Goal: Information Seeking & Learning: Learn about a topic

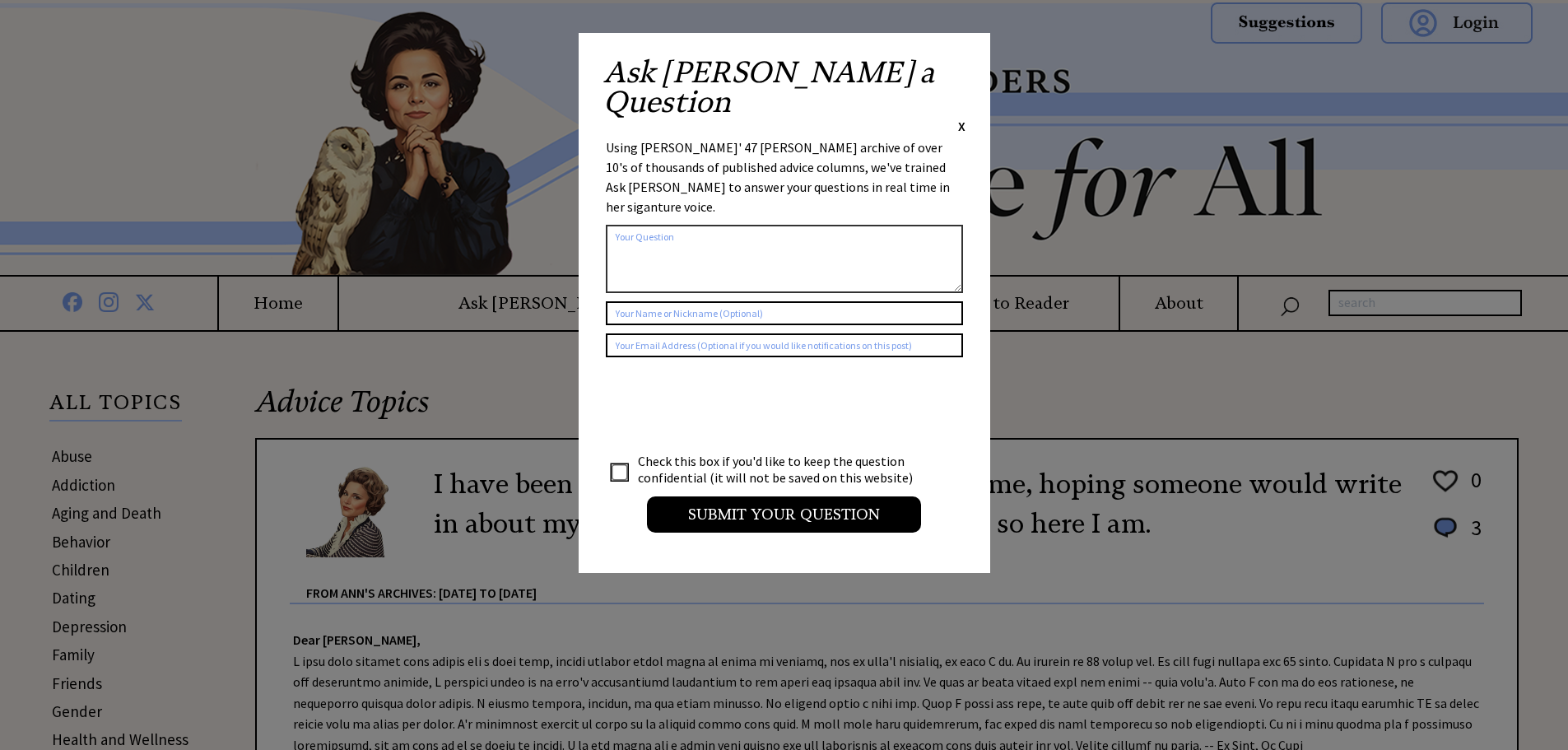
click at [959, 118] on span "X" at bounding box center [962, 127] width 7 height 17
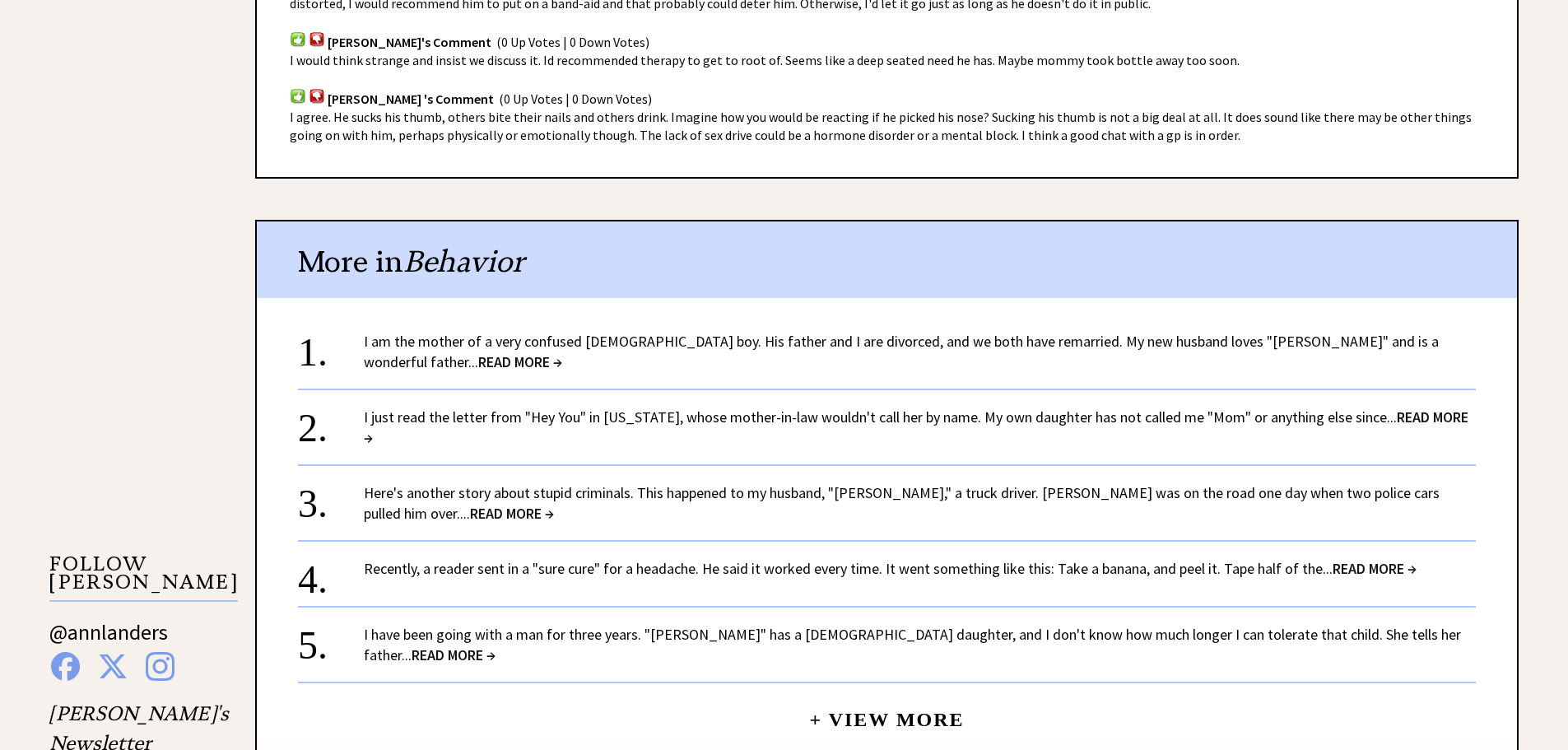
scroll to position [1235, 0]
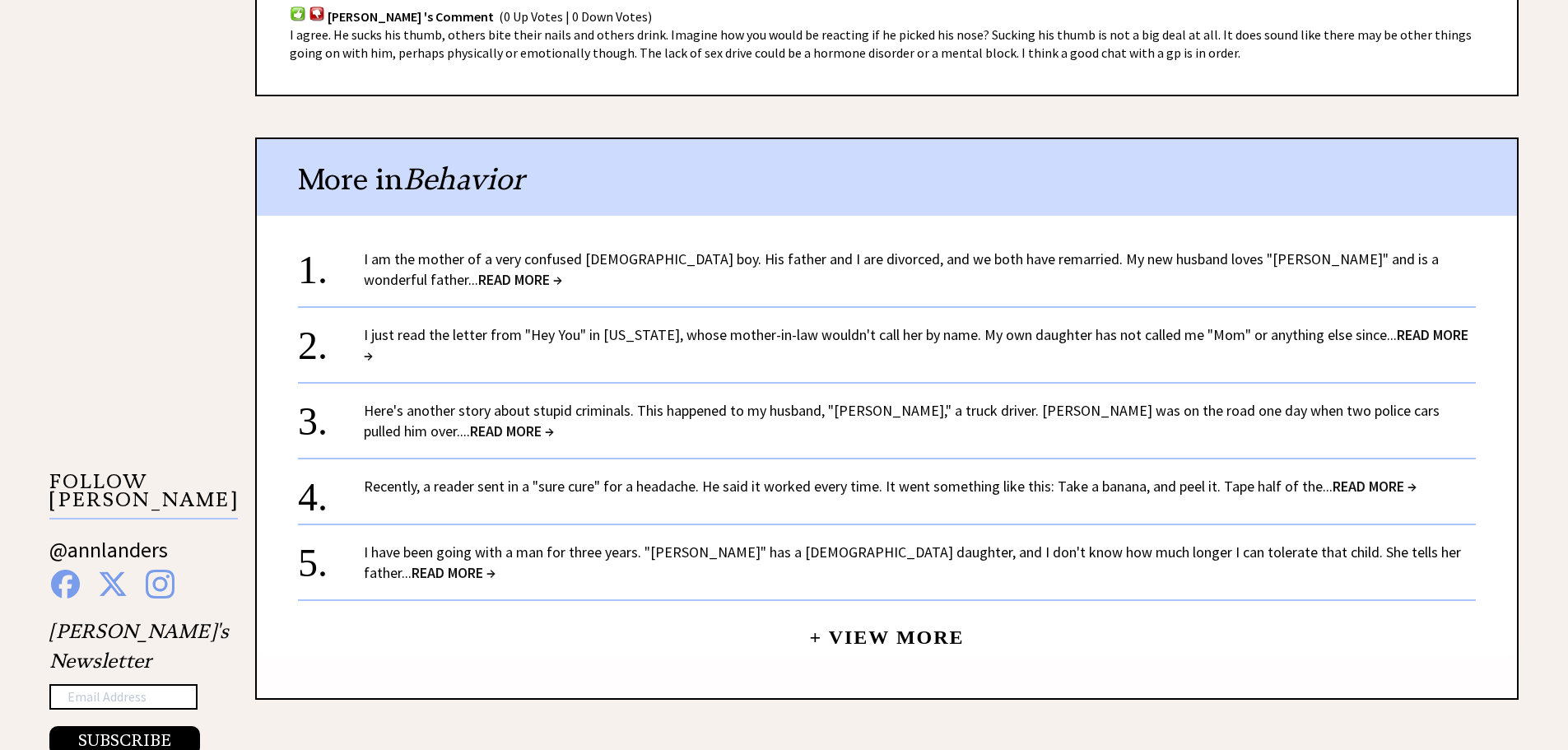
click at [562, 270] on span "READ MORE →" at bounding box center [520, 279] width 84 height 19
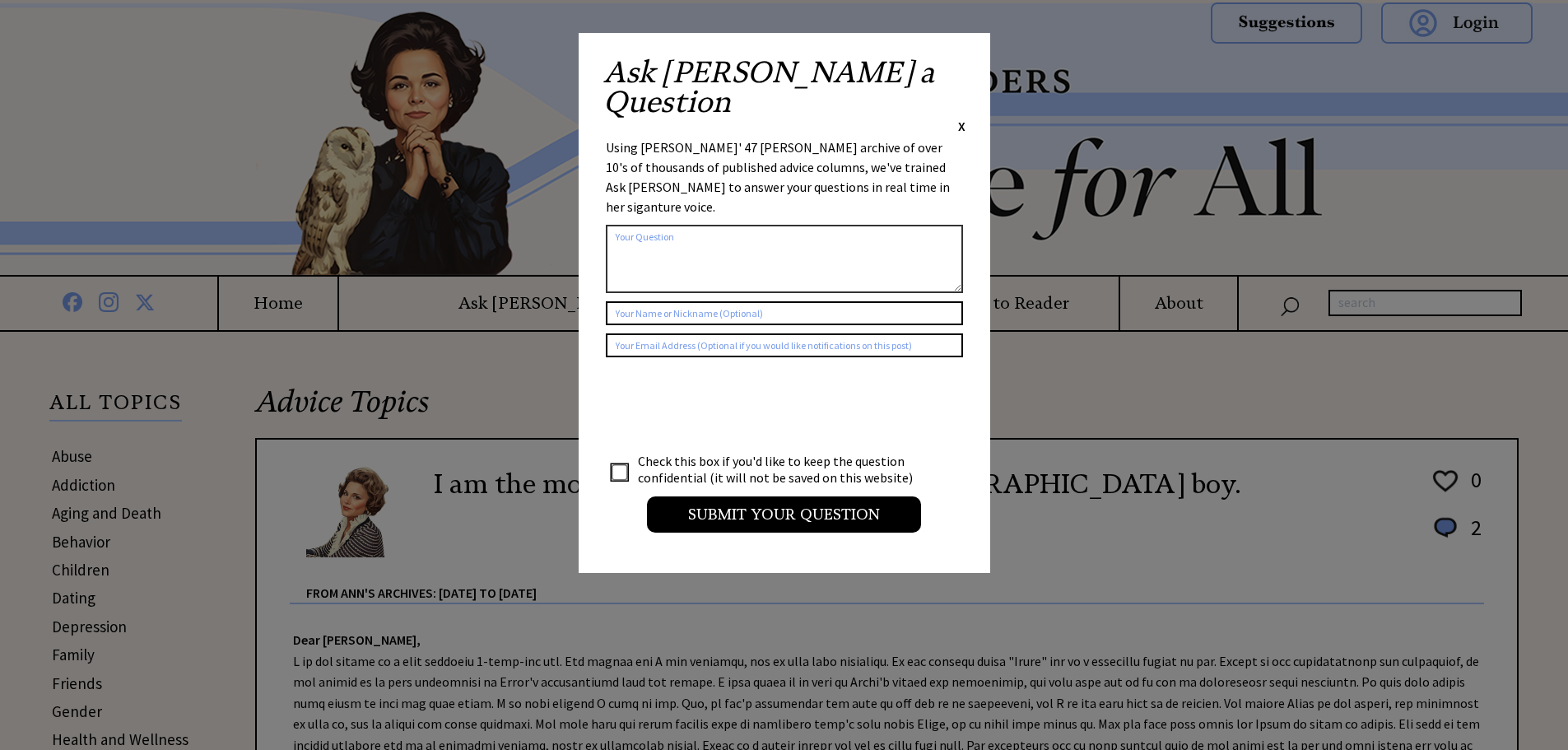
click at [961, 118] on span "X" at bounding box center [962, 127] width 7 height 17
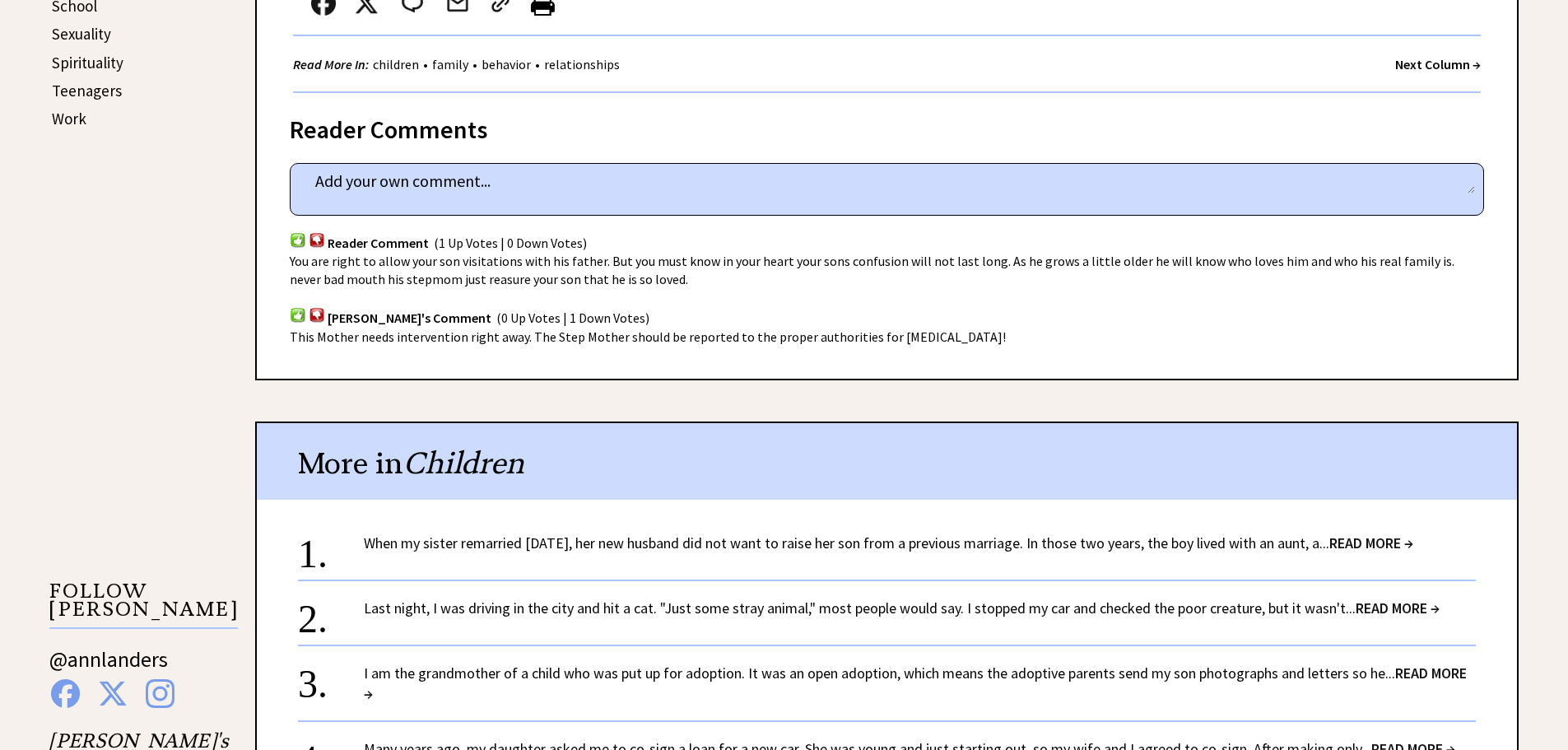
scroll to position [1070, 0]
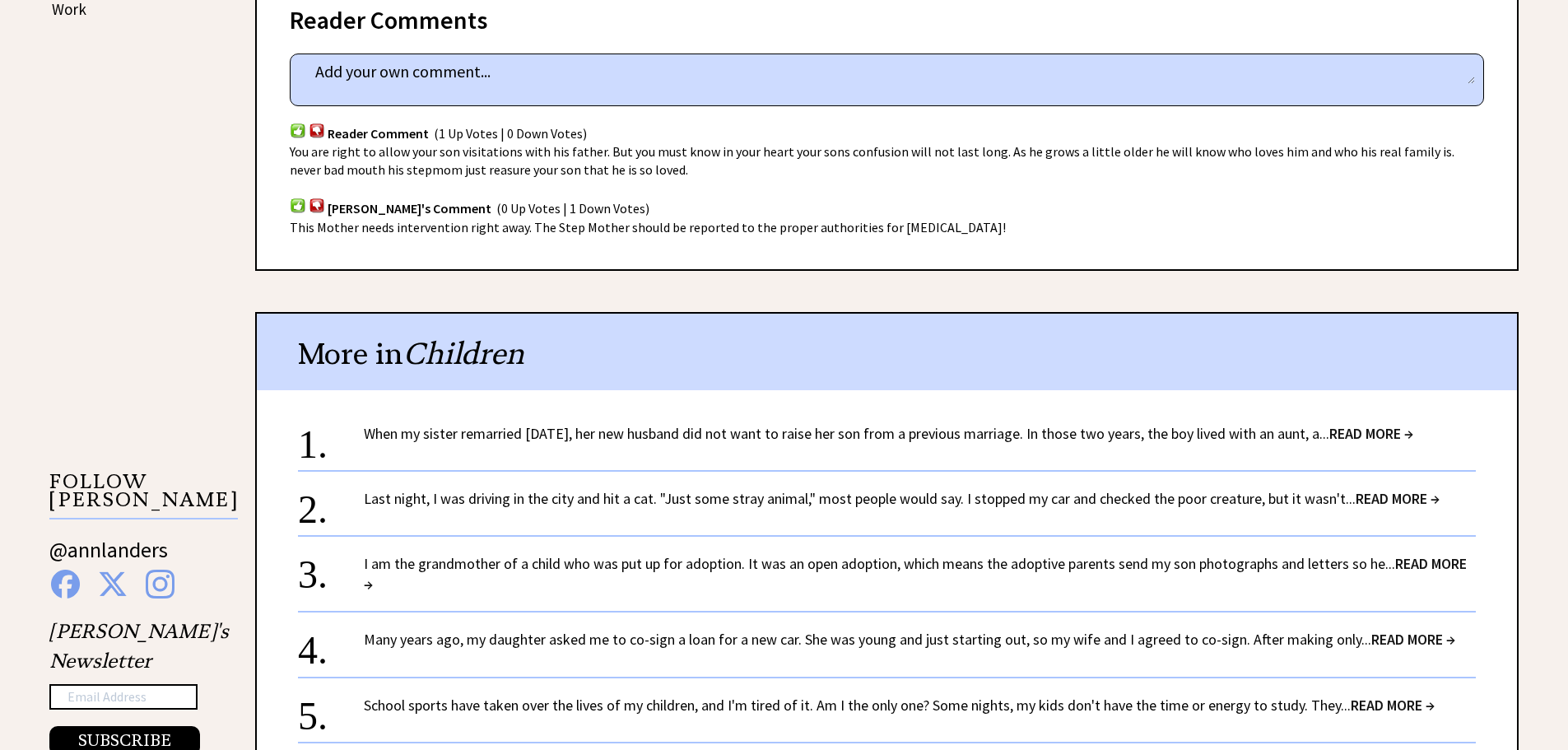
click at [1413, 429] on span "READ MORE →" at bounding box center [1371, 434] width 84 height 19
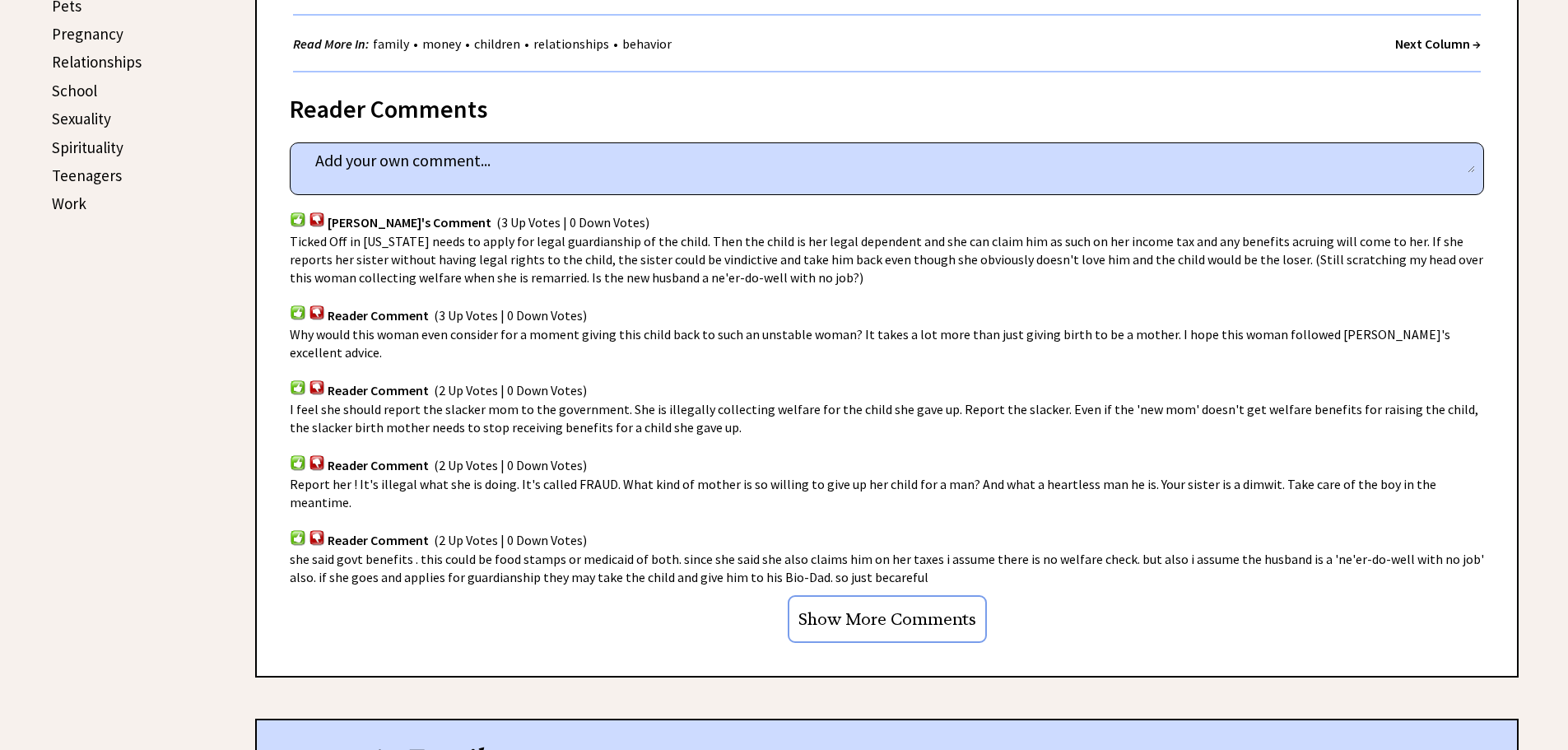
scroll to position [905, 0]
